Goal: Information Seeking & Learning: Learn about a topic

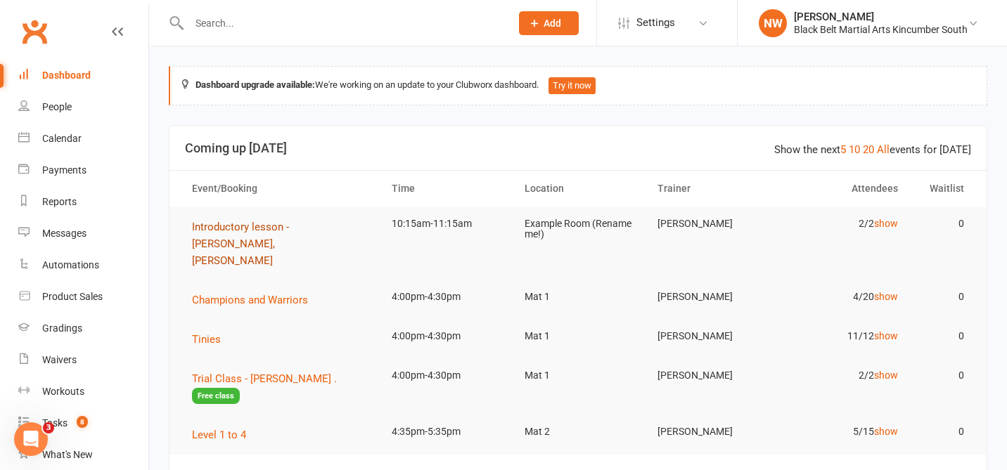
click at [278, 227] on span "Introductory lesson - [PERSON_NAME], [PERSON_NAME]" at bounding box center [240, 244] width 97 height 46
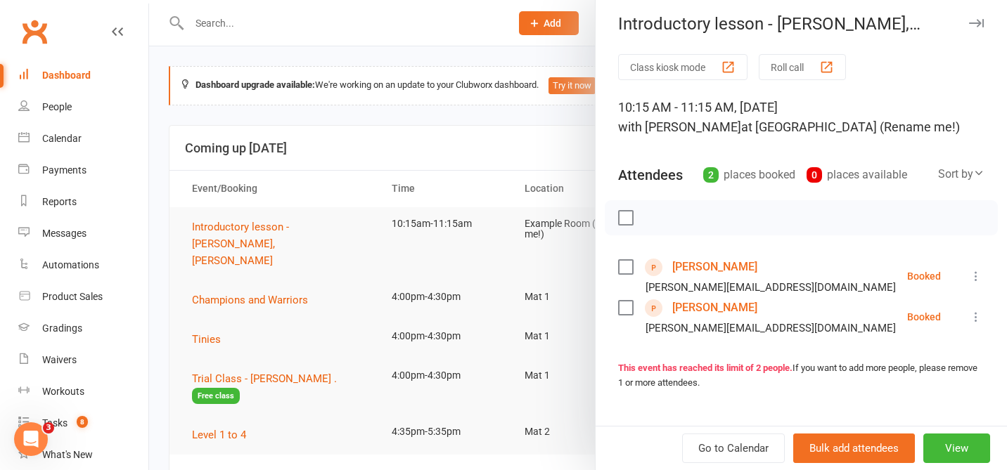
scroll to position [5, 0]
click at [702, 264] on link "[PERSON_NAME]" at bounding box center [714, 268] width 85 height 22
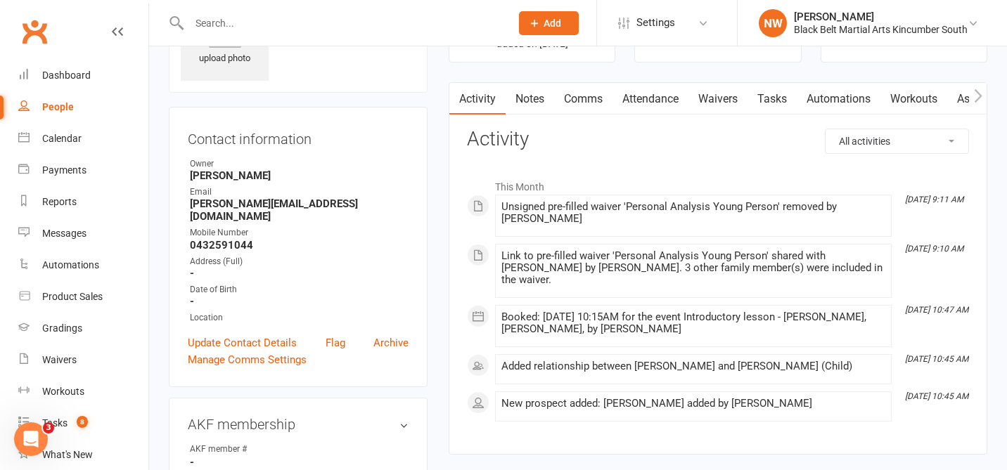
scroll to position [96, 0]
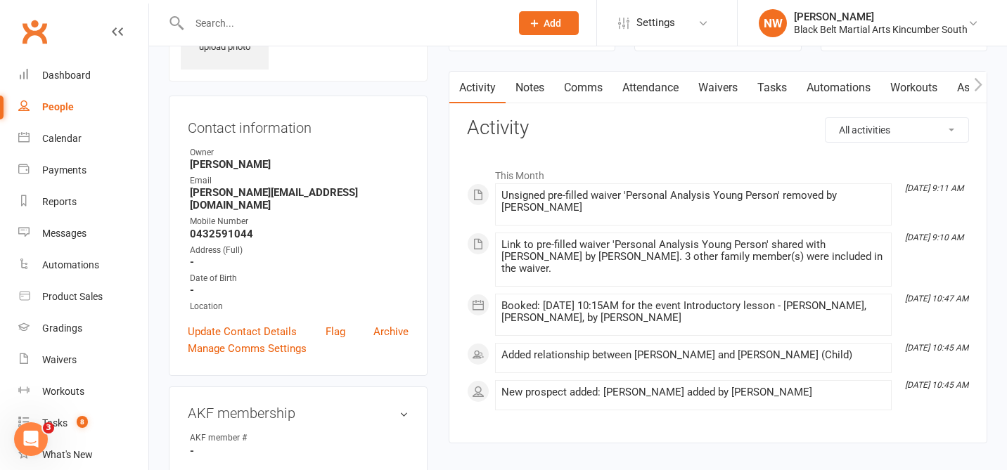
click at [535, 84] on link "Notes" at bounding box center [529, 88] width 49 height 32
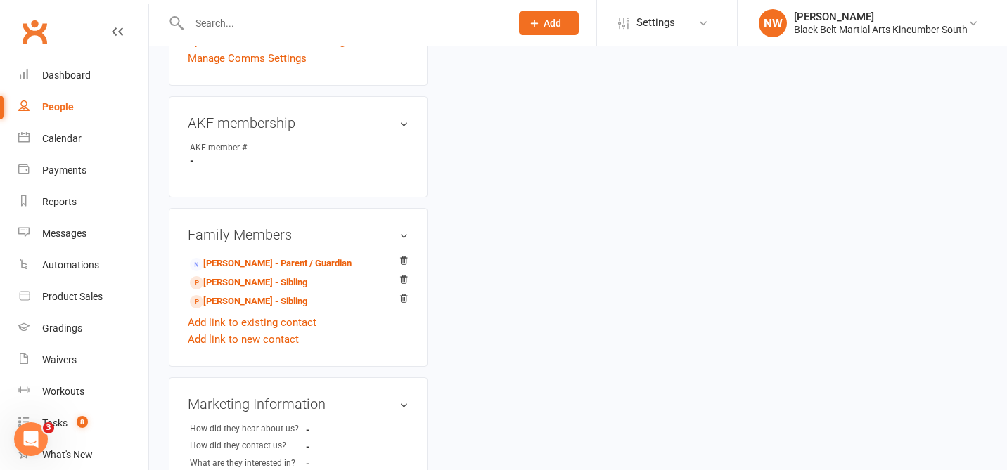
scroll to position [387, 0]
click at [283, 294] on link "[PERSON_NAME] - Sibling" at bounding box center [248, 301] width 117 height 15
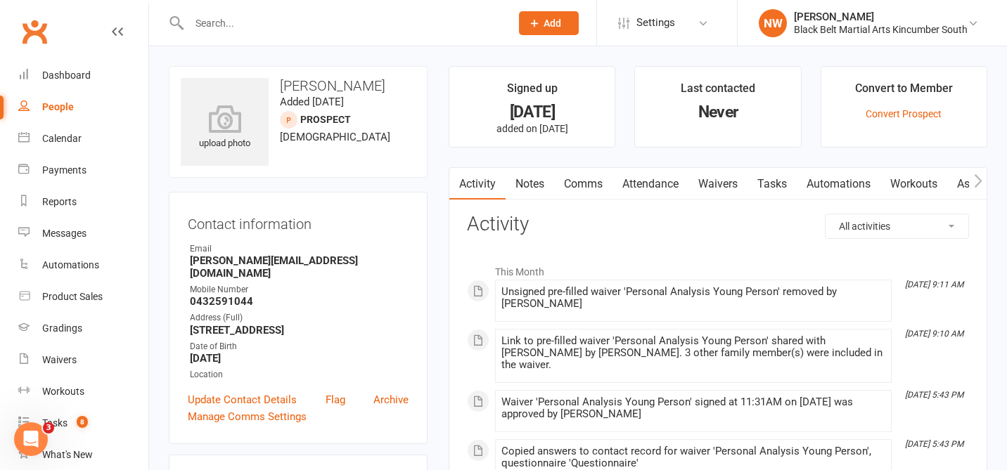
click at [536, 183] on link "Notes" at bounding box center [529, 184] width 49 height 32
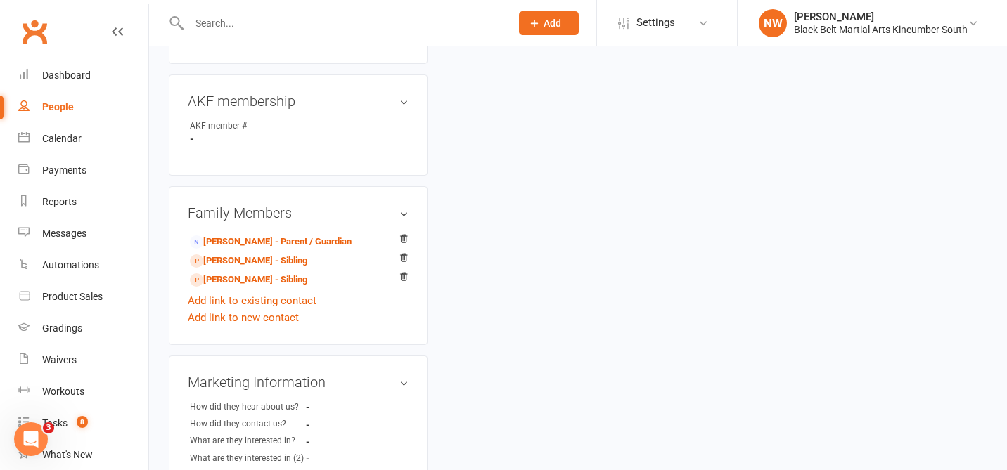
scroll to position [385, 0]
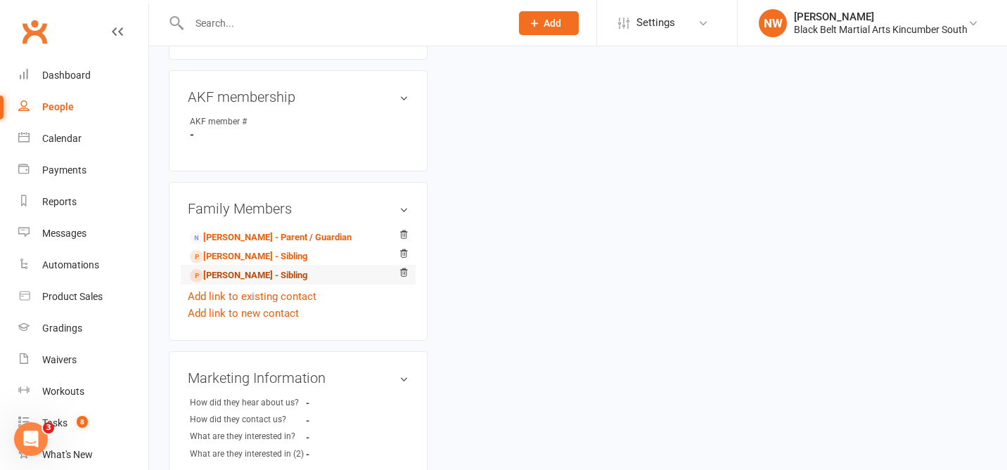
click at [271, 269] on link "[PERSON_NAME] - Sibling" at bounding box center [248, 276] width 117 height 15
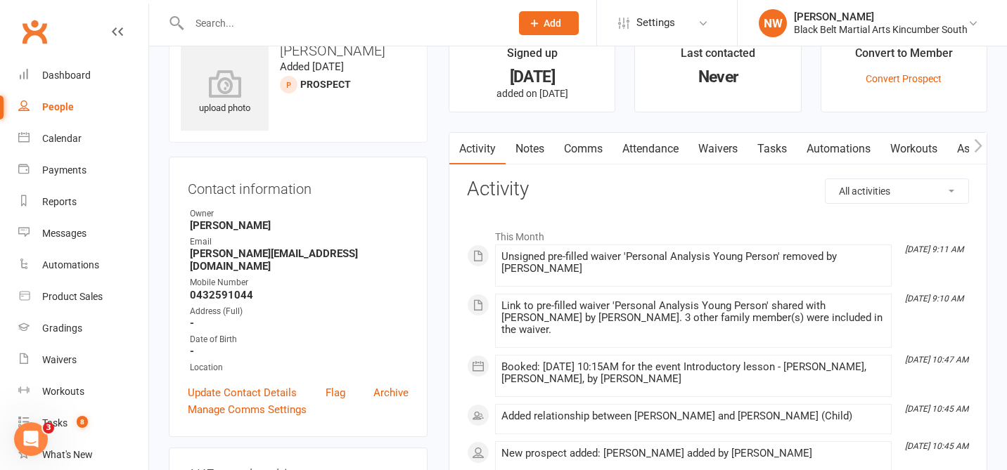
scroll to position [38, 0]
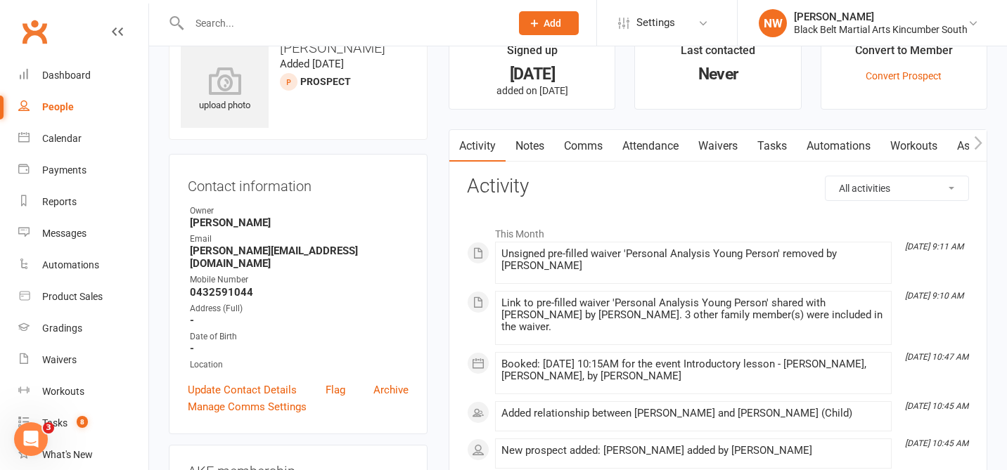
click at [531, 147] on link "Notes" at bounding box center [529, 146] width 49 height 32
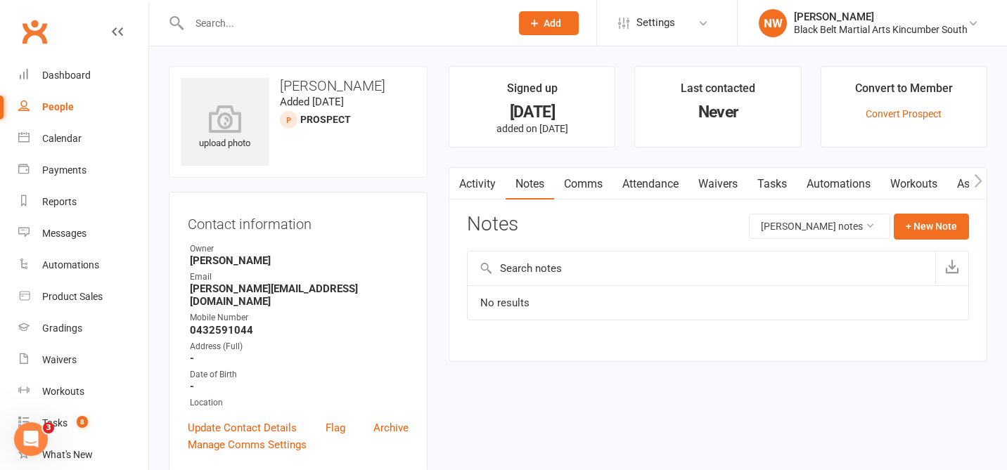
click at [259, 23] on input "text" at bounding box center [343, 23] width 316 height 20
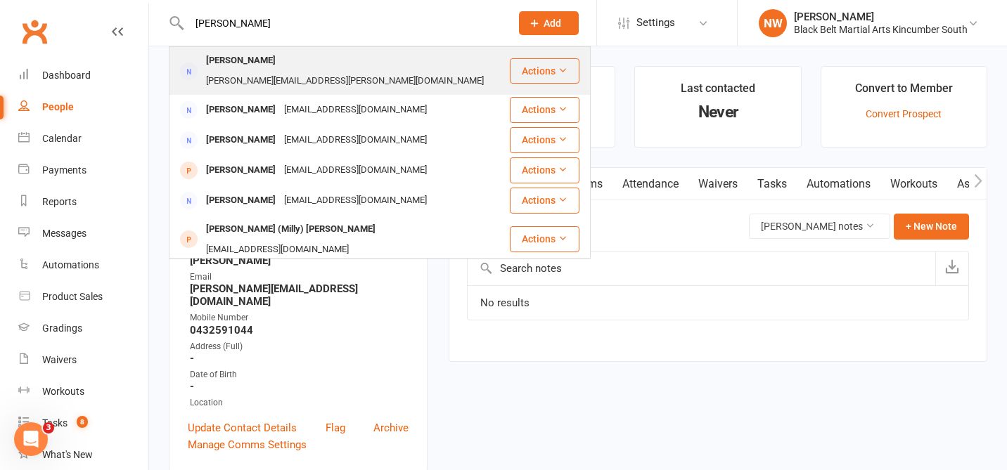
type input "[PERSON_NAME]"
click at [257, 58] on div "[PERSON_NAME]" at bounding box center [241, 61] width 78 height 20
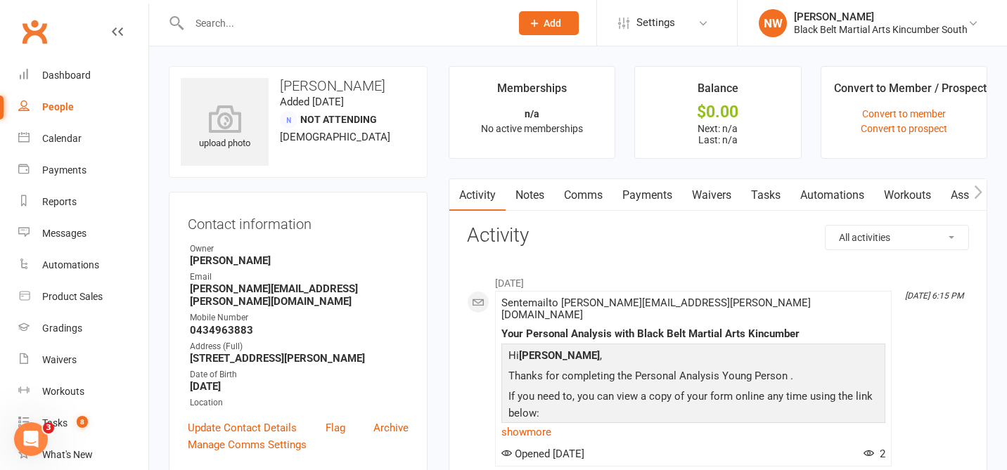
click at [204, 19] on input "text" at bounding box center [343, 23] width 316 height 20
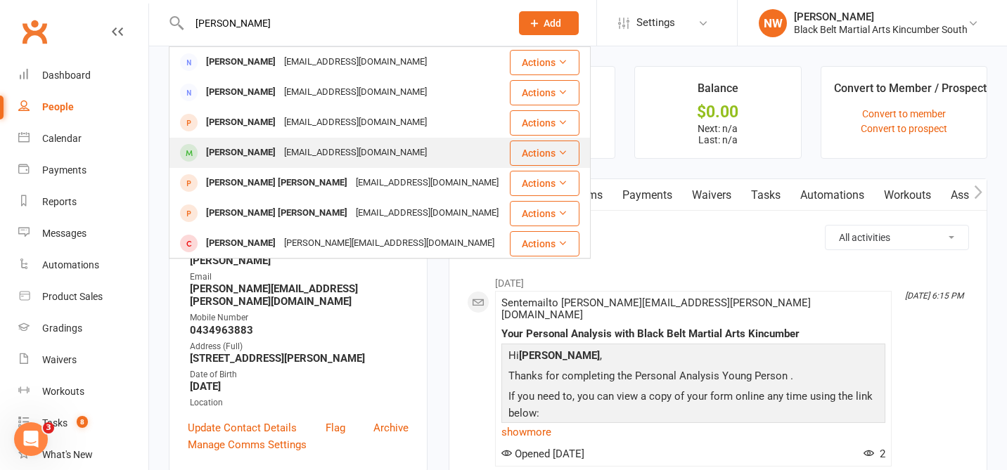
type input "[PERSON_NAME]"
click at [250, 155] on div "[PERSON_NAME]" at bounding box center [241, 153] width 78 height 20
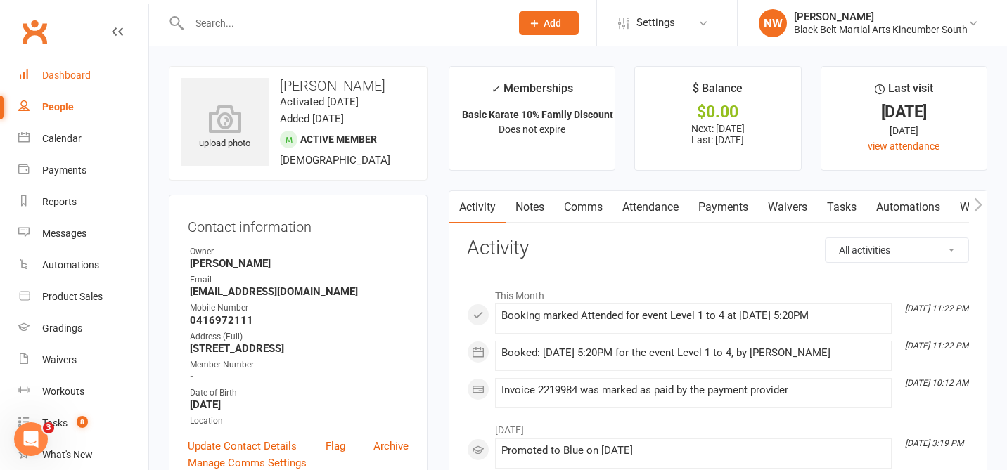
click at [74, 79] on div "Dashboard" at bounding box center [66, 75] width 49 height 11
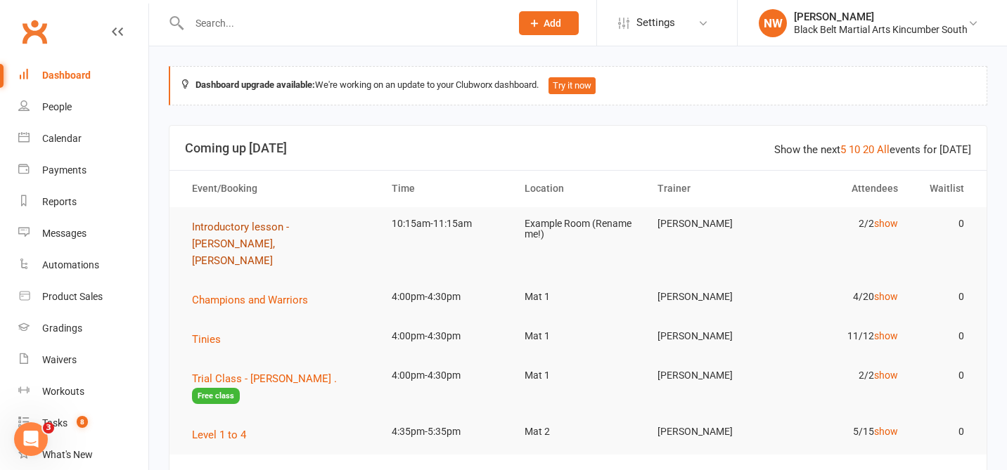
click at [246, 243] on span "Introductory lesson - [PERSON_NAME], [PERSON_NAME]" at bounding box center [240, 244] width 97 height 46
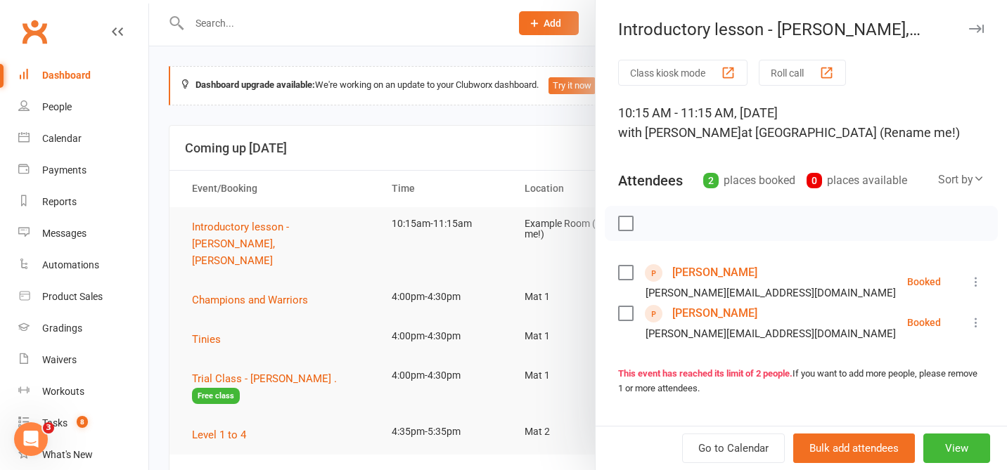
click at [725, 314] on link "[PERSON_NAME]" at bounding box center [714, 313] width 85 height 22
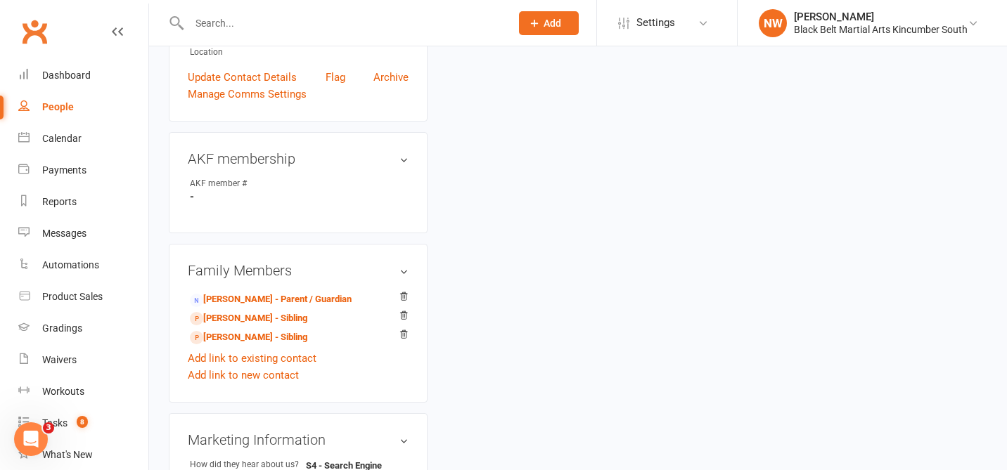
scroll to position [368, 0]
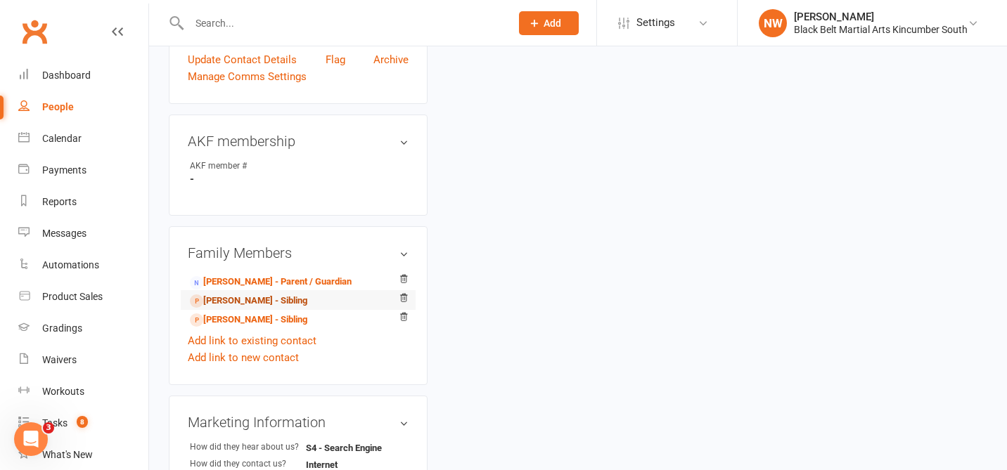
click at [264, 294] on link "[PERSON_NAME] - Sibling" at bounding box center [248, 301] width 117 height 15
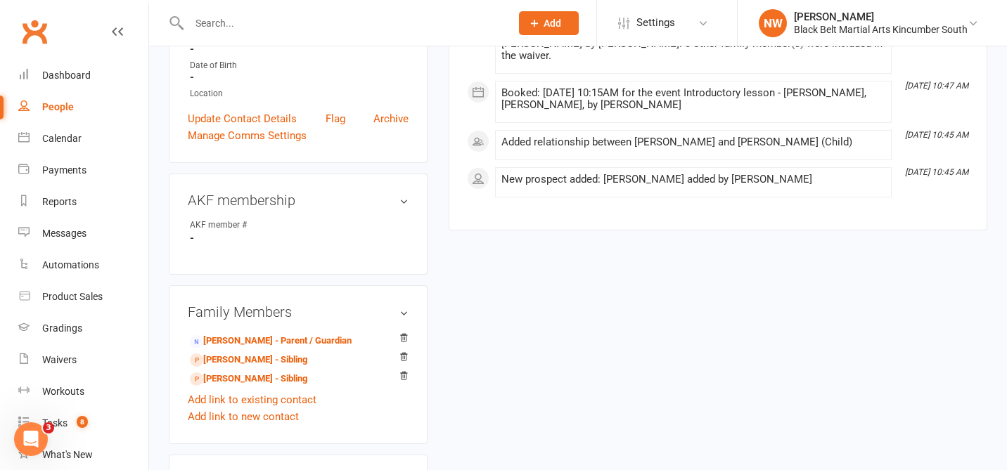
scroll to position [310, 0]
click at [256, 371] on link "[PERSON_NAME] - Sibling" at bounding box center [248, 378] width 117 height 15
